Goal: Task Accomplishment & Management: Complete application form

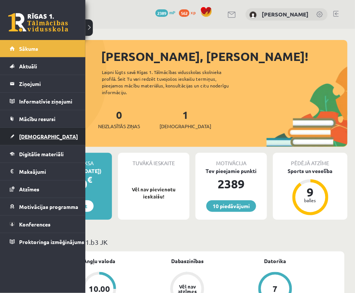
click at [30, 137] on span "[DEMOGRAPHIC_DATA]" at bounding box center [48, 136] width 59 height 7
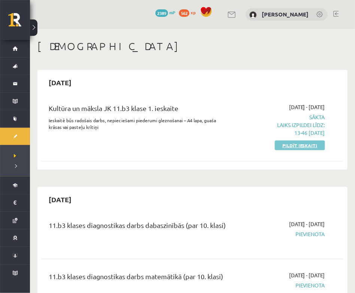
click at [308, 145] on link "Pildīt ieskaiti" at bounding box center [300, 146] width 50 height 10
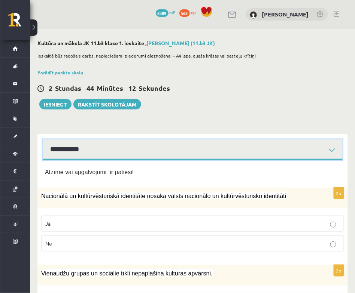
click at [237, 149] on select "**********" at bounding box center [193, 150] width 300 height 21
click at [43, 140] on select "**********" at bounding box center [193, 150] width 300 height 21
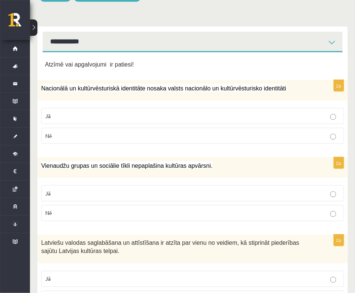
scroll to position [112, 0]
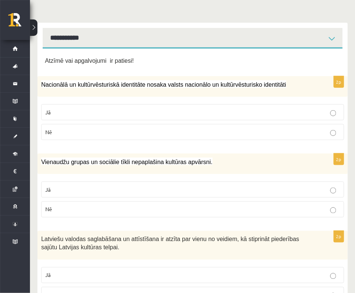
click at [241, 107] on label "Jā" at bounding box center [192, 112] width 303 height 16
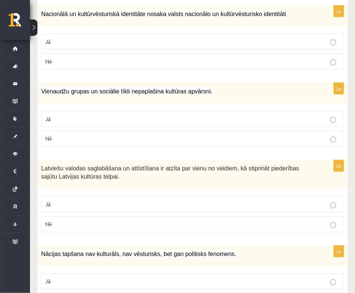
click at [247, 141] on p "Nē" at bounding box center [192, 139] width 295 height 8
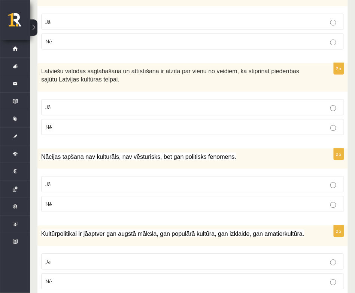
scroll to position [280, 0]
click at [260, 99] on label "Jā" at bounding box center [192, 107] width 303 height 16
click at [277, 185] on p "Jā" at bounding box center [192, 184] width 295 height 8
click at [286, 187] on label "Jā" at bounding box center [192, 184] width 303 height 16
click at [280, 208] on label "Nē" at bounding box center [192, 204] width 303 height 16
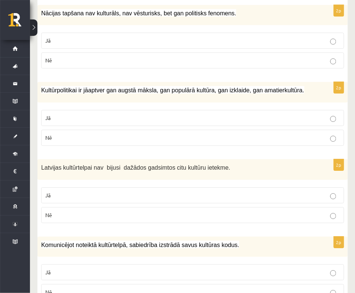
scroll to position [423, 0]
click at [277, 115] on p "Jā" at bounding box center [192, 119] width 295 height 8
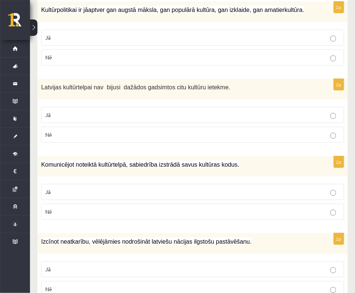
scroll to position [503, 0]
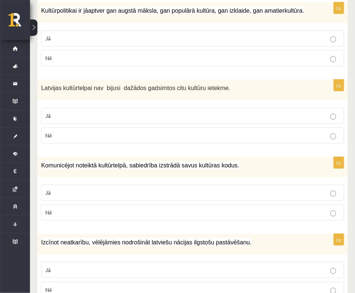
click at [236, 135] on p "Nē" at bounding box center [192, 136] width 295 height 8
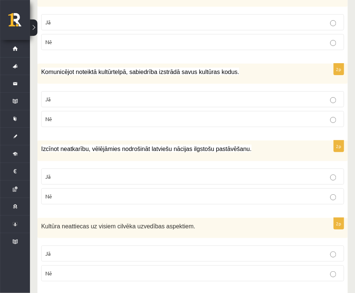
scroll to position [598, 0]
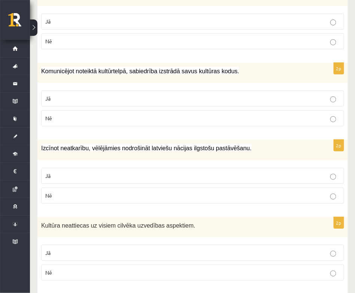
click at [276, 95] on p "Jā" at bounding box center [192, 99] width 295 height 8
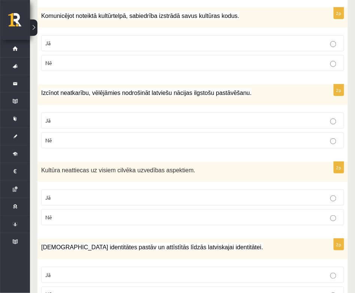
scroll to position [654, 0]
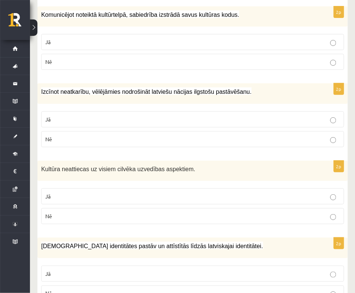
click at [268, 116] on p "Jā" at bounding box center [192, 120] width 295 height 8
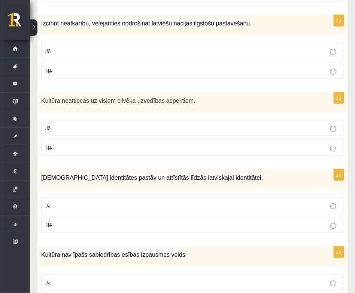
scroll to position [730, 0]
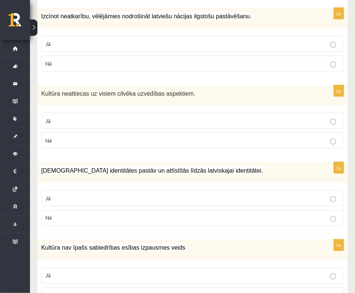
click at [288, 137] on p "Nē" at bounding box center [192, 141] width 295 height 8
click at [270, 195] on label "Jā" at bounding box center [192, 198] width 303 height 16
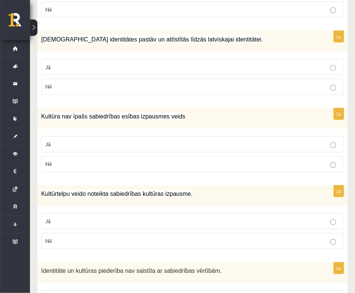
scroll to position [874, 0]
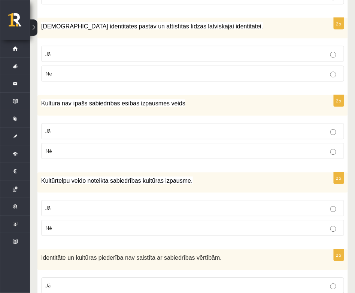
click at [277, 147] on label "Nē" at bounding box center [192, 151] width 303 height 16
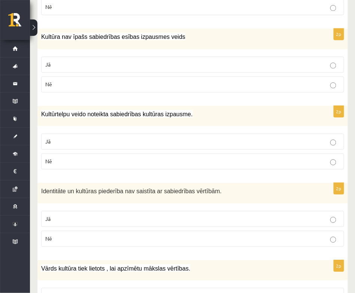
click at [287, 138] on label "Jā" at bounding box center [192, 142] width 303 height 16
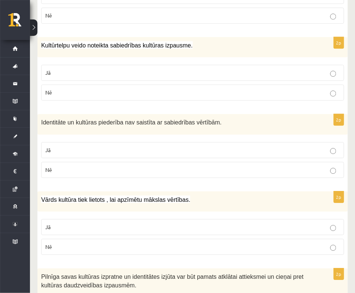
scroll to position [1013, 0]
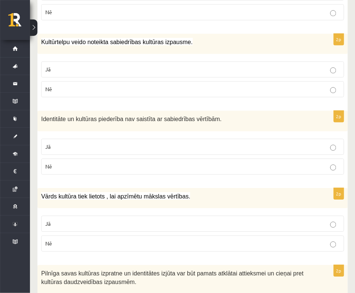
click at [307, 163] on p "Nē" at bounding box center [192, 167] width 295 height 8
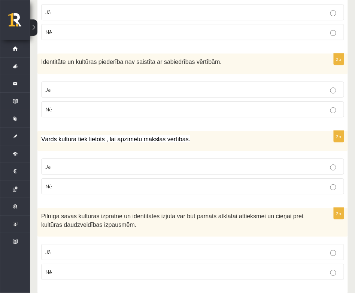
scroll to position [1071, 0]
click at [267, 248] on p "Jā" at bounding box center [192, 252] width 295 height 8
click at [268, 161] on label "Jā" at bounding box center [192, 166] width 303 height 16
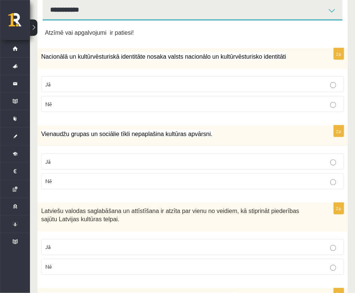
scroll to position [0, 0]
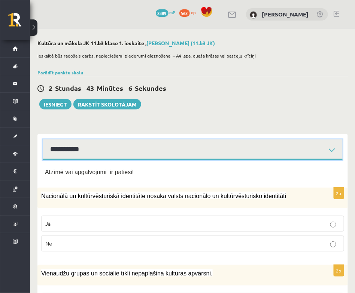
click at [263, 149] on select "**********" at bounding box center [193, 150] width 300 height 21
select select "**********"
click at [43, 140] on select "**********" at bounding box center [193, 150] width 300 height 21
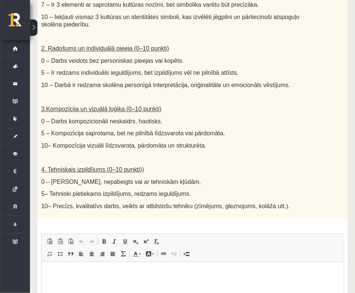
scroll to position [431, 0]
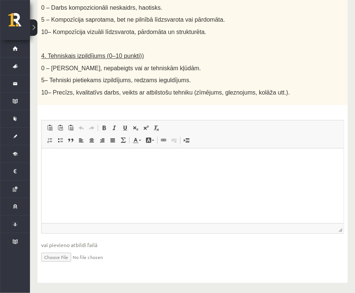
click at [74, 253] on input "file" at bounding box center [192, 256] width 303 height 15
type input "**********"
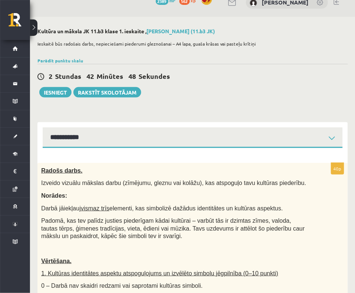
scroll to position [0, 0]
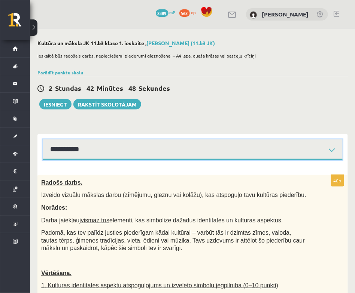
click at [162, 147] on select "**********" at bounding box center [193, 150] width 300 height 21
click at [43, 140] on select "**********" at bounding box center [193, 150] width 300 height 21
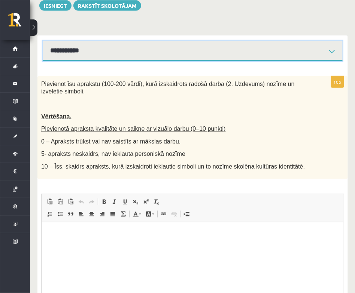
click at [208, 53] on select "**********" at bounding box center [193, 51] width 300 height 21
click at [43, 41] on select "**********" at bounding box center [193, 51] width 300 height 21
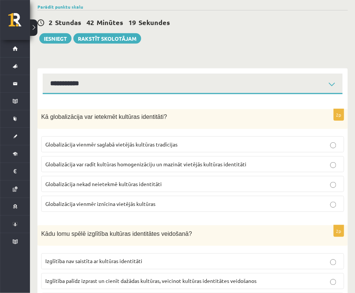
scroll to position [79, 0]
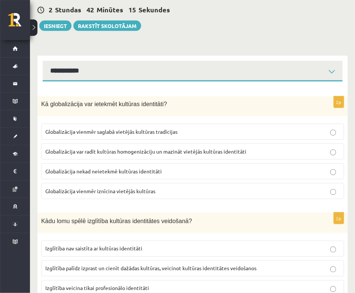
click at [263, 153] on p "Globalizācija var radīt kultūras homogenizāciju un mazināt vietējās kultūras id…" at bounding box center [192, 152] width 295 height 8
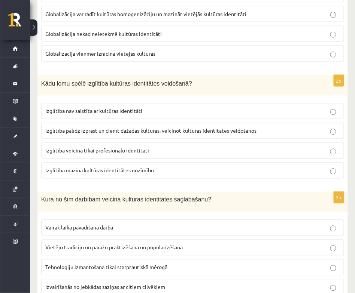
scroll to position [217, 0]
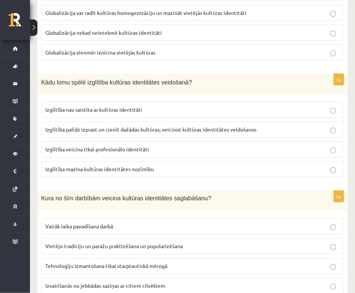
click at [240, 129] on span "Izglītība palīdz izprast un cienīt dažādas kultūras, veicinot kultūras identitā…" at bounding box center [150, 129] width 211 height 7
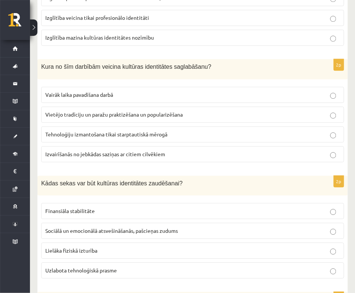
scroll to position [350, 0]
click at [244, 115] on label "Vietējo tradīciju un paražu praktizēšana un popularizēšana" at bounding box center [192, 115] width 303 height 16
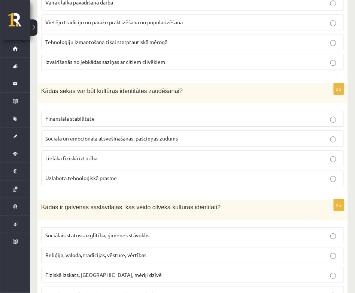
scroll to position [444, 0]
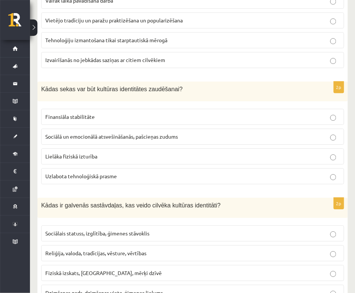
click at [249, 133] on p "Sociālā un emocionālā atsvešināšanās, pašcieņas zudums" at bounding box center [192, 137] width 295 height 8
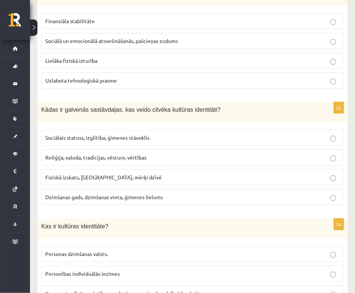
scroll to position [549, 0]
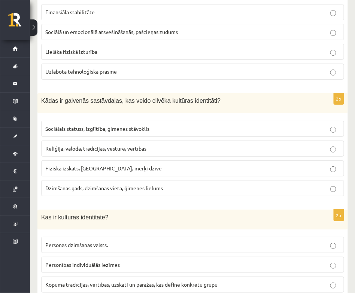
click at [192, 145] on p "Reliģija, valoda, tradīcijas, vēsture, vērtības" at bounding box center [192, 149] width 295 height 8
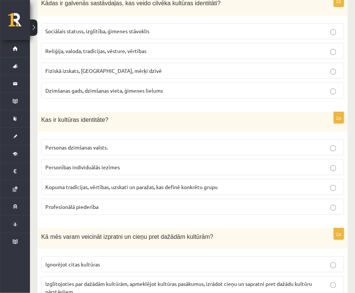
scroll to position [652, 0]
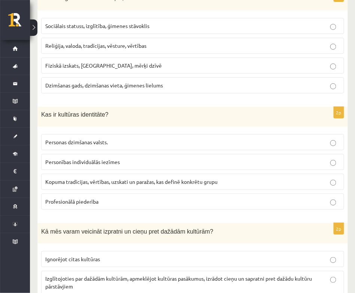
click at [159, 179] on span "Kopuma tradīcijas, vērtības, uzskati un paražas, kas definē konkrētu grupu" at bounding box center [131, 182] width 172 height 7
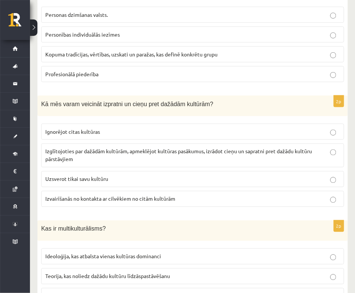
scroll to position [781, 0]
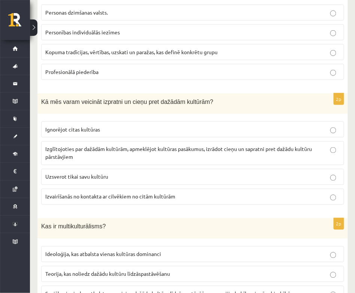
click at [199, 147] on p "Izglītojoties par dažādām kultūrām, apmeklējot kultūras pasākumus, izrādot cieņ…" at bounding box center [192, 154] width 295 height 16
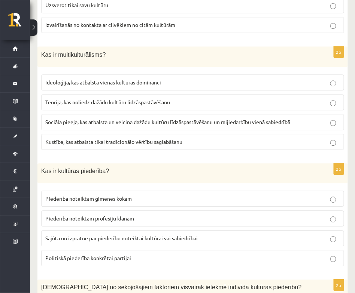
scroll to position [953, 0]
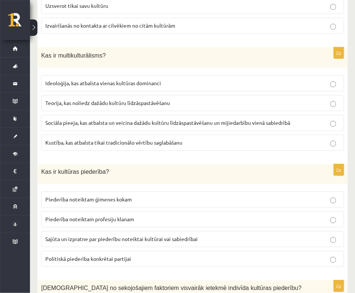
click at [228, 116] on label "Sociāla pieeja, kas atbalsta un veicina dažādu kultūru līdzāspastāvēšanu un mij…" at bounding box center [192, 123] width 303 height 16
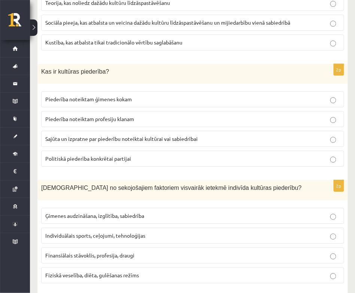
scroll to position [1053, 0]
click at [213, 135] on p "Sajūta un izpratne par piederību noteiktai kultūrai vai sabiedrībai" at bounding box center [192, 139] width 295 height 8
click at [182, 212] on p "Ģimenes audzināšana, izglītība, sabiedrība" at bounding box center [192, 216] width 295 height 8
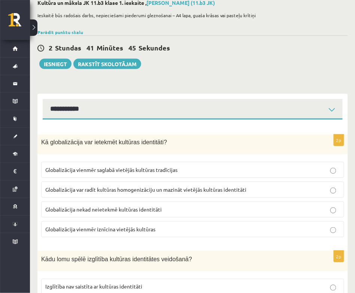
scroll to position [0, 0]
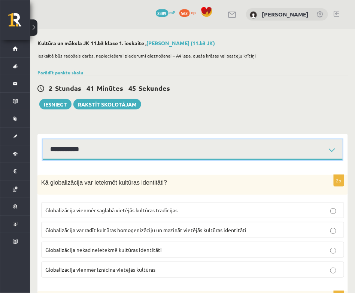
click at [223, 148] on select "**********" at bounding box center [193, 150] width 300 height 21
select select "**********"
click at [43, 140] on select "**********" at bounding box center [193, 150] width 300 height 21
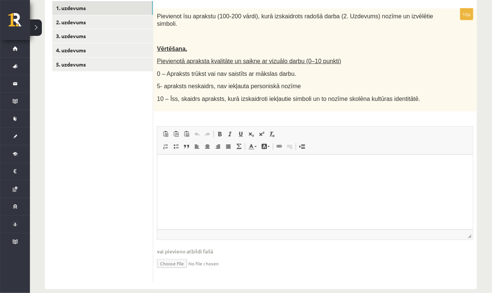
click at [247, 169] on p "Визуальный текстовый редактор, wiswyg-editor-user-answer-47433797582940" at bounding box center [315, 166] width 301 height 8
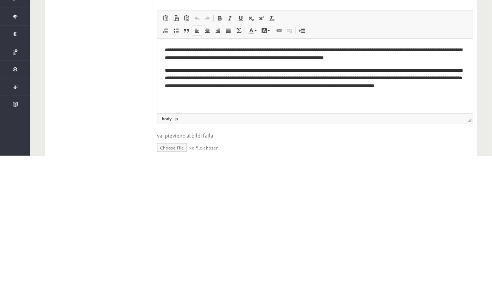
scroll to position [34, 0]
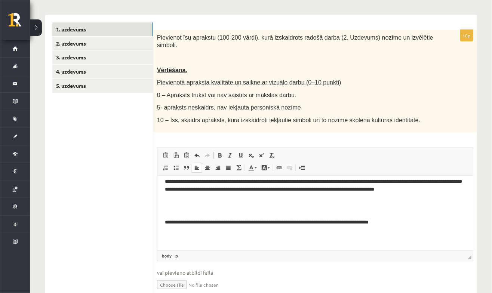
click at [116, 26] on link "1. uzdevums" at bounding box center [102, 29] width 101 height 14
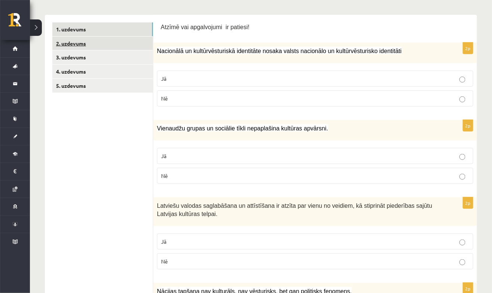
click at [114, 43] on link "2. uzdevums" at bounding box center [102, 44] width 101 height 14
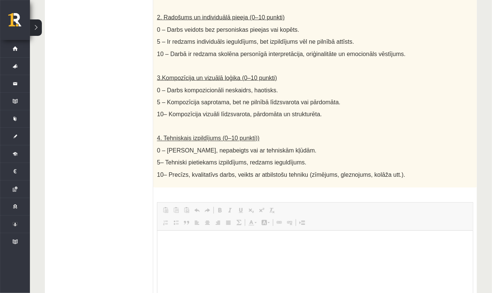
scroll to position [421, 0]
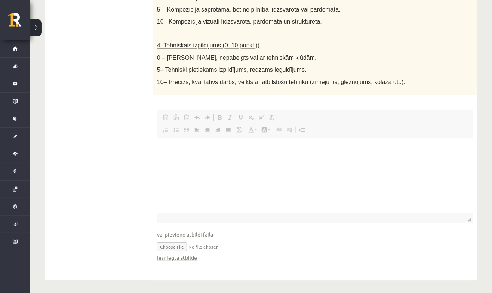
click at [311, 79] on span "10– Precīzs, kvalitatīvs darbs, veikts ar atbilstošu tehniku (zīmējums, gleznoj…" at bounding box center [281, 82] width 248 height 6
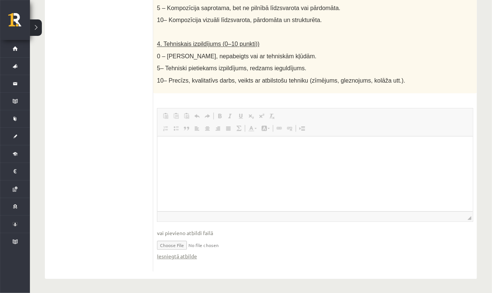
scroll to position [0, 0]
click at [187, 247] on input "file" at bounding box center [315, 245] width 317 height 15
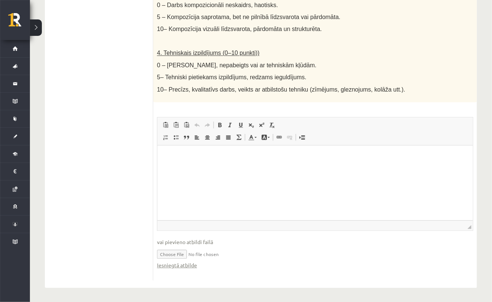
type input "**********"
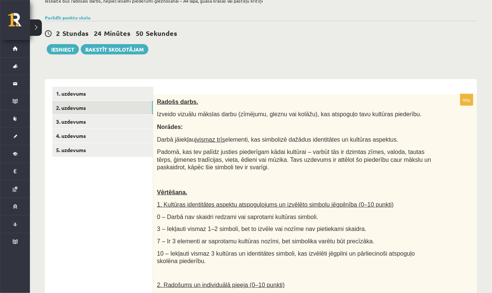
scroll to position [0, 0]
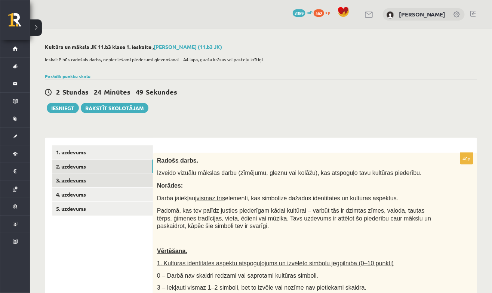
click at [119, 178] on link "3. uzdevums" at bounding box center [102, 181] width 101 height 14
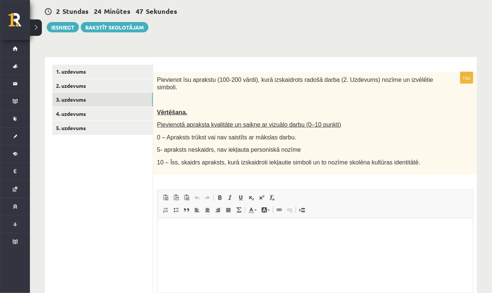
click at [252, 233] on p "Визуальный текстовый редактор, wiswyg-editor-user-answer-47433778771360" at bounding box center [315, 230] width 301 height 8
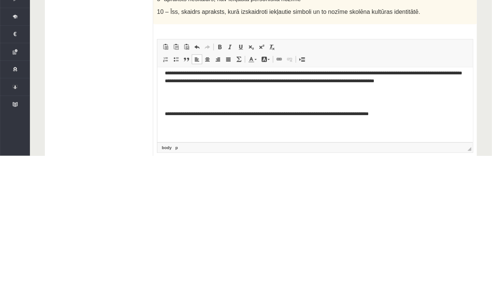
scroll to position [94, 0]
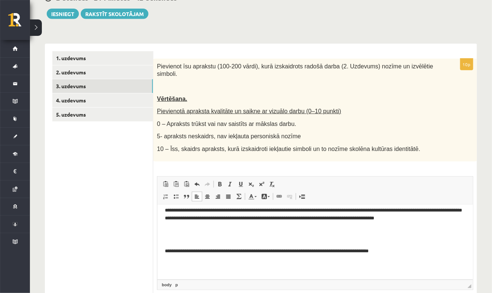
click at [167, 246] on body "**********" at bounding box center [315, 230] width 301 height 102
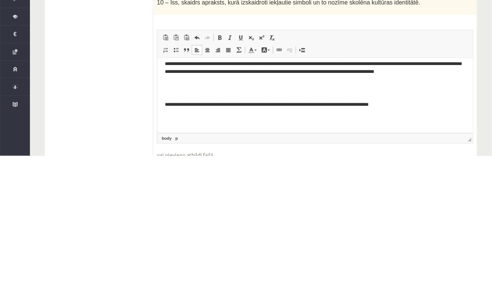
scroll to position [108, 0]
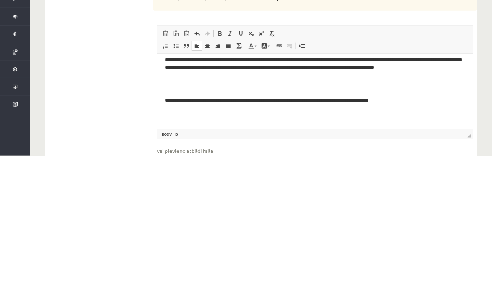
click at [160, 96] on html "**********" at bounding box center [315, 78] width 316 height 117
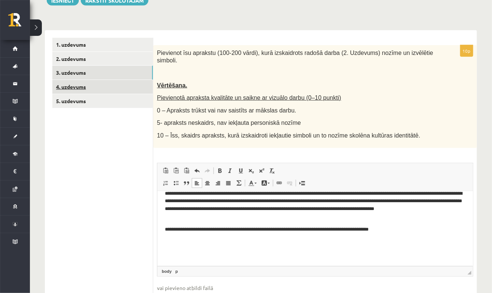
click at [106, 84] on link "4. uzdevums" at bounding box center [102, 87] width 101 height 14
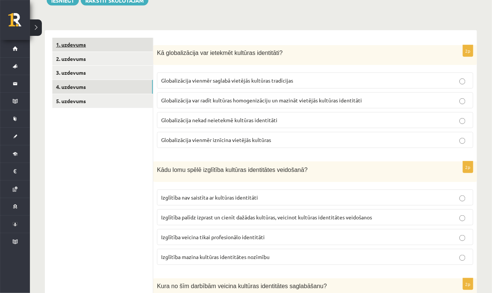
click at [115, 39] on link "1. uzdevums" at bounding box center [102, 45] width 101 height 14
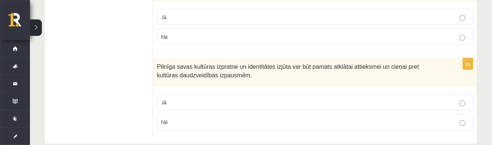
scroll to position [1201, 0]
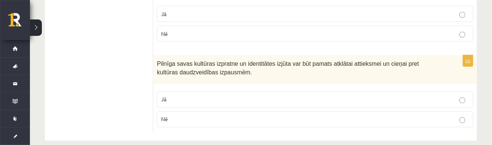
click at [354, 96] on p "Jā" at bounding box center [315, 100] width 308 height 8
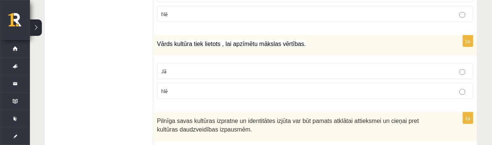
click at [354, 67] on p "Jā" at bounding box center [315, 71] width 308 height 8
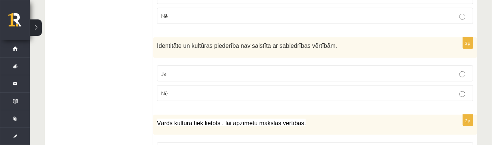
scroll to position [1063, 0]
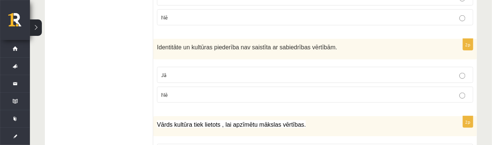
click at [354, 91] on p "Nē" at bounding box center [315, 95] width 308 height 8
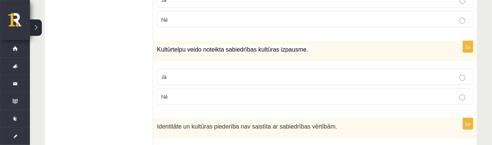
scroll to position [988, 0]
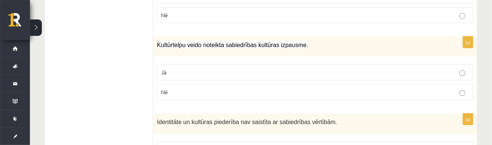
click at [354, 64] on label "Jā" at bounding box center [315, 72] width 317 height 16
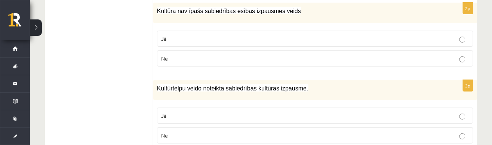
scroll to position [948, 0]
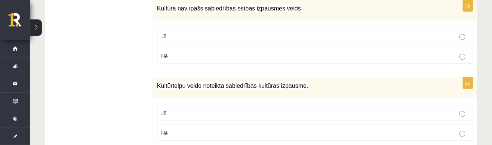
click at [354, 58] on div "2p Kultūra nav īpašs sabiedrības esības izpausmes veids Jā Nē" at bounding box center [315, 35] width 324 height 70
click at [354, 52] on p "Nē" at bounding box center [315, 56] width 308 height 8
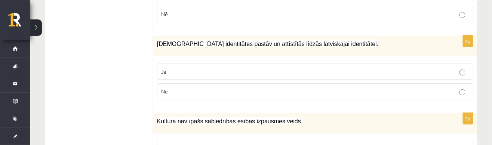
click at [354, 68] on p "Jā" at bounding box center [315, 72] width 308 height 8
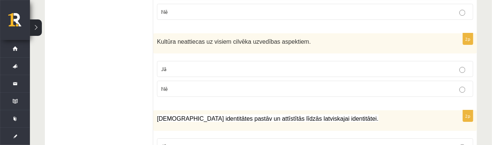
scroll to position [760, 0]
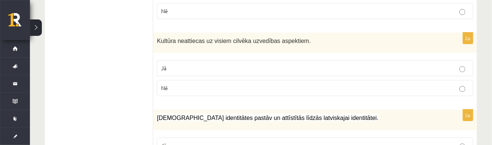
click at [354, 84] on p "Nē" at bounding box center [315, 88] width 308 height 8
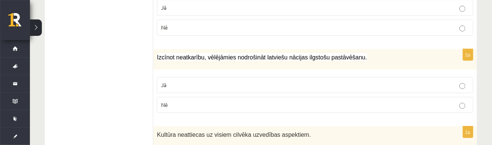
scroll to position [668, 0]
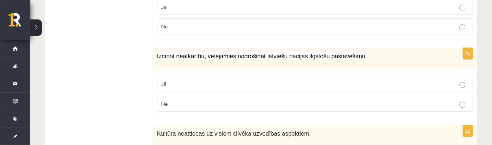
click at [354, 64] on div "2p Izcīnot neatkarību, vēlējāmies nodrošināt latviešu nācijas ilgstošu pastāvēš…" at bounding box center [315, 83] width 324 height 70
click at [354, 82] on p "Jā" at bounding box center [315, 84] width 308 height 8
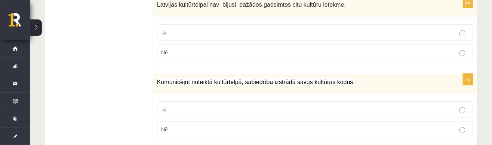
click at [354, 101] on label "Jā" at bounding box center [315, 109] width 317 height 16
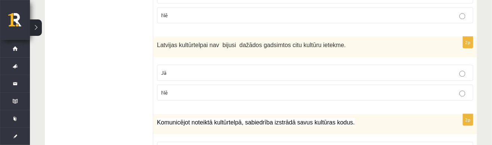
scroll to position [524, 0]
click at [354, 89] on p "Nē" at bounding box center [315, 93] width 308 height 8
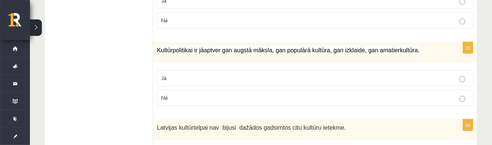
scroll to position [441, 0]
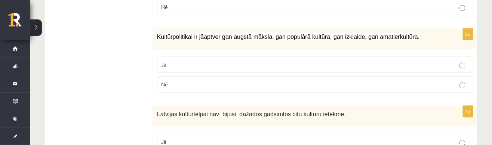
click at [354, 61] on p "Jā" at bounding box center [315, 65] width 308 height 8
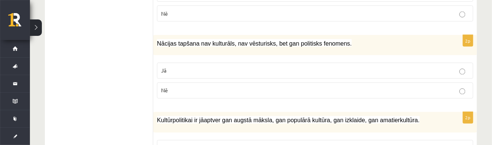
click at [354, 87] on p "Nē" at bounding box center [315, 91] width 308 height 8
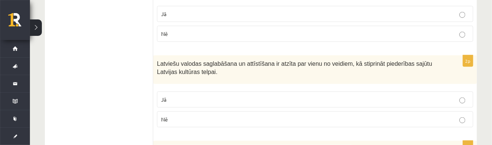
scroll to position [266, 0]
click at [354, 80] on div "Latviešu valodas saglabāšana un attīstīšana ir atzīta par vienu no veidiem, kā …" at bounding box center [315, 69] width 324 height 29
click at [354, 95] on p "Jā" at bounding box center [315, 99] width 308 height 8
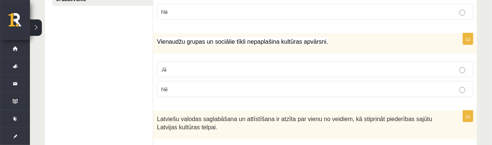
scroll to position [201, 0]
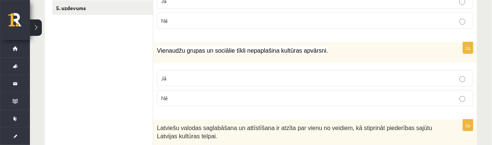
click at [354, 91] on label "Nē" at bounding box center [315, 98] width 317 height 16
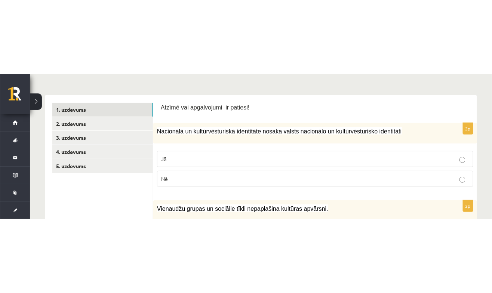
scroll to position [117, 0]
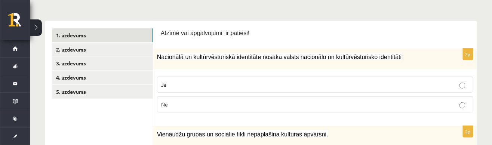
click at [354, 81] on p "Jā" at bounding box center [315, 85] width 308 height 8
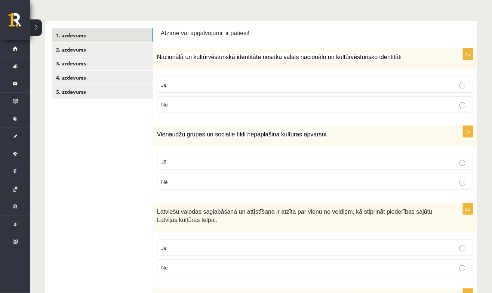
scroll to position [0, 0]
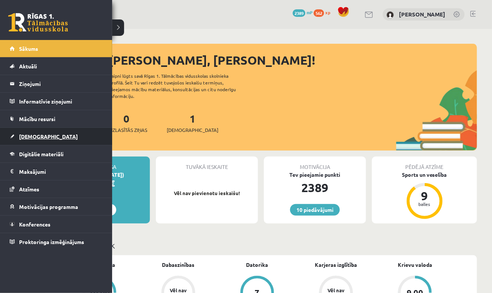
click at [31, 134] on span "[DEMOGRAPHIC_DATA]" at bounding box center [48, 136] width 59 height 7
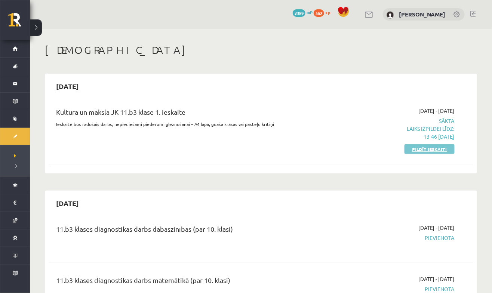
click at [447, 149] on link "Pildīt ieskaiti" at bounding box center [430, 149] width 50 height 10
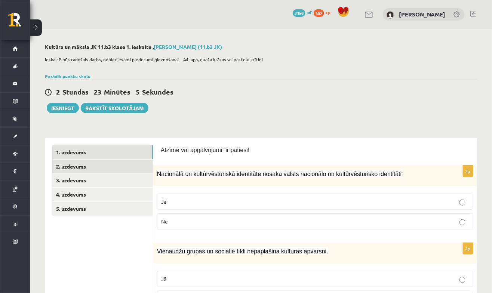
click at [112, 161] on link "2. uzdevums" at bounding box center [102, 167] width 101 height 14
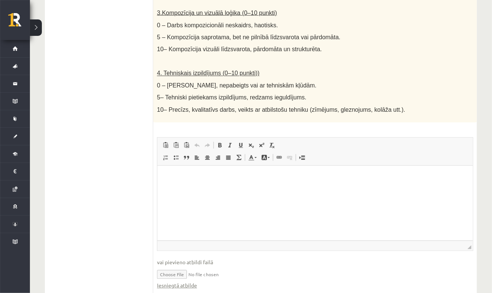
scroll to position [421, 0]
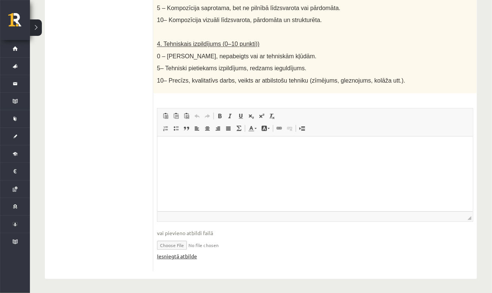
click at [177, 254] on link "Iesniegtā atbilde" at bounding box center [177, 257] width 40 height 8
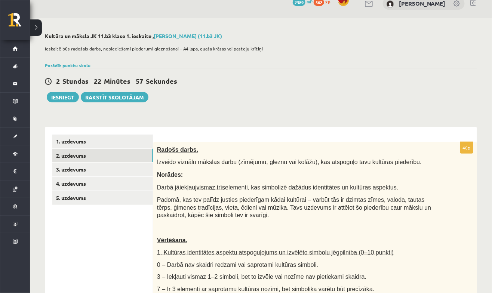
scroll to position [0, 0]
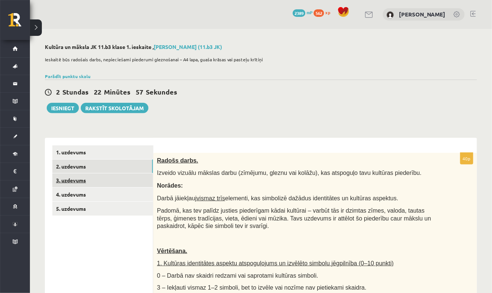
click at [120, 180] on link "3. uzdevums" at bounding box center [102, 181] width 101 height 14
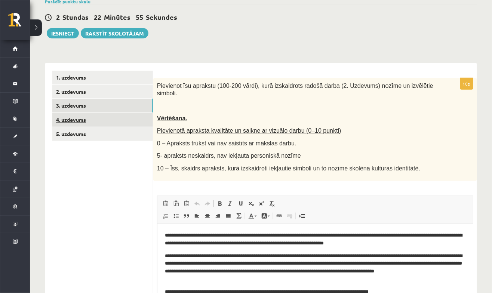
click at [116, 121] on link "4. uzdevums" at bounding box center [102, 120] width 101 height 14
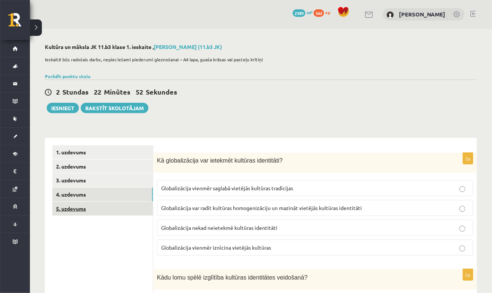
click at [115, 208] on link "5. uzdevums" at bounding box center [102, 209] width 101 height 14
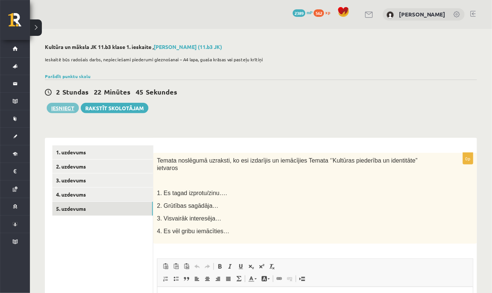
click at [65, 109] on button "Iesniegt" at bounding box center [63, 108] width 32 height 10
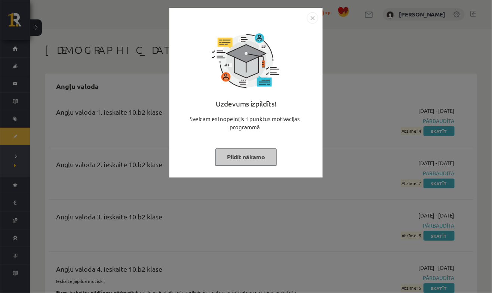
click at [248, 161] on button "Pildīt nākamo" at bounding box center [246, 157] width 61 height 17
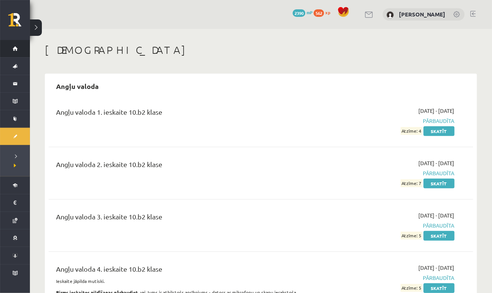
click at [14, 52] on link "Sākums" at bounding box center [15, 48] width 30 height 17
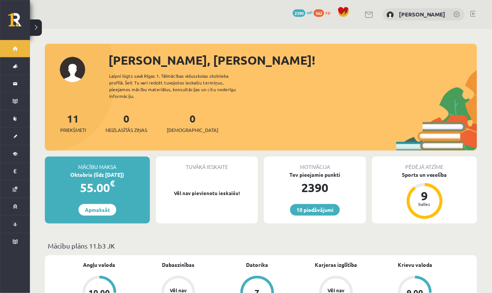
scroll to position [13, 0]
